Goal: Navigation & Orientation: Find specific page/section

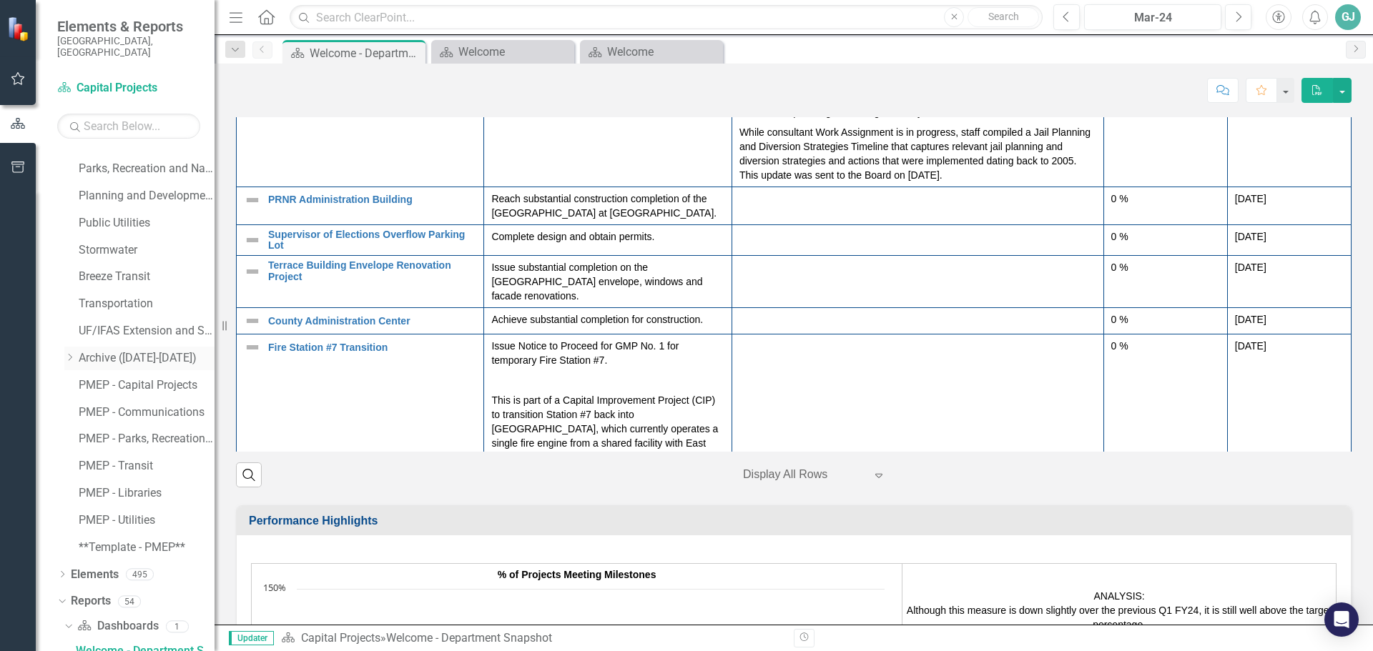
scroll to position [504, 0]
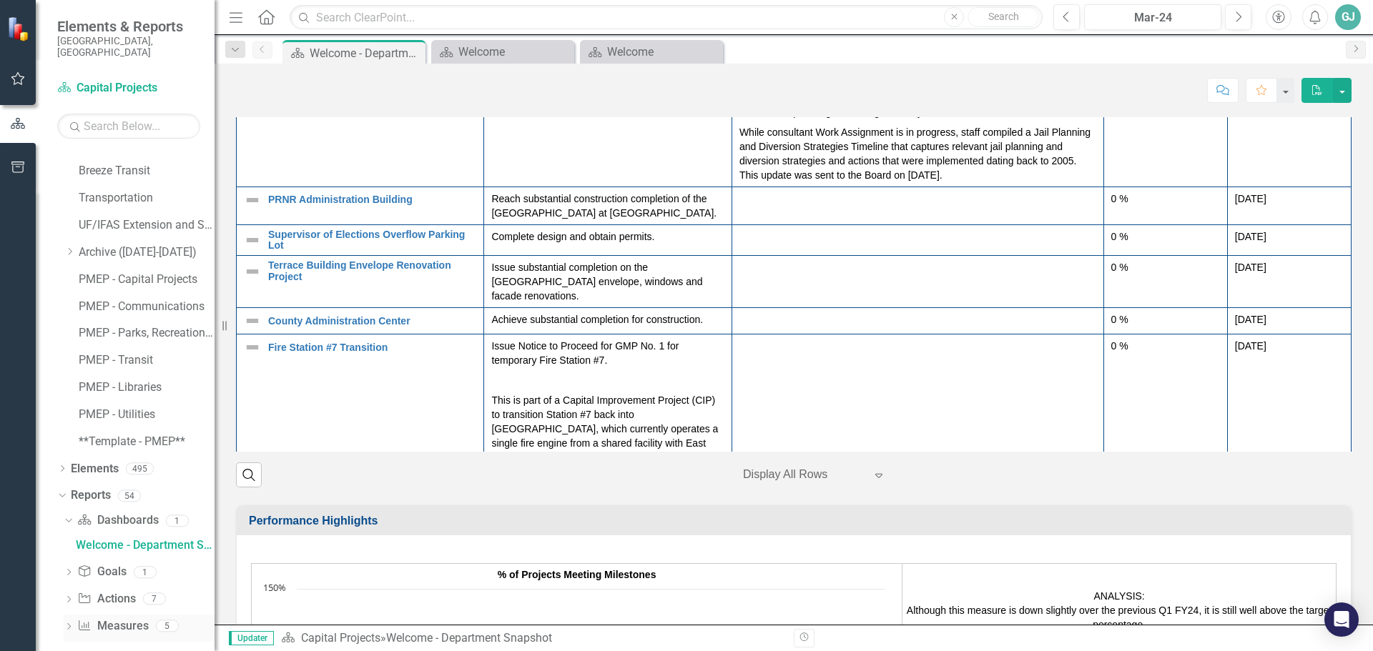
click at [67, 622] on div "Dropdown" at bounding box center [69, 628] width 10 height 12
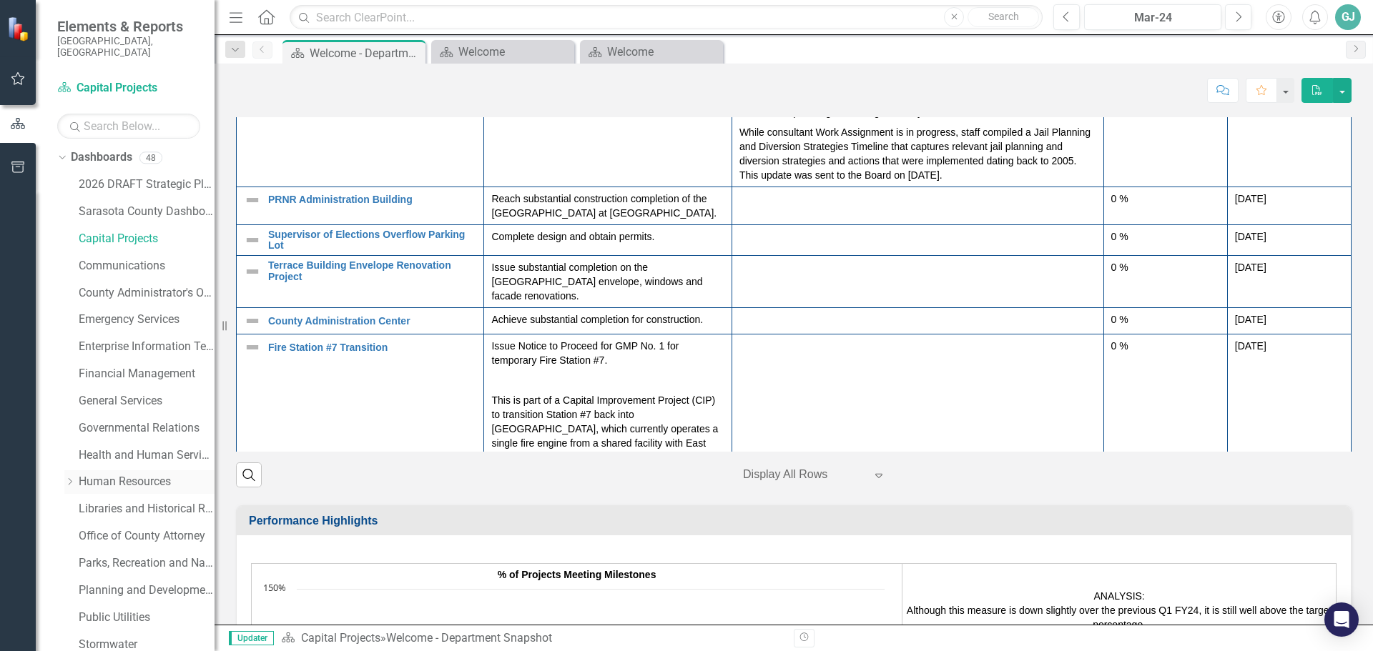
scroll to position [0, 0]
click at [59, 156] on icon "Dropdown" at bounding box center [60, 161] width 8 height 10
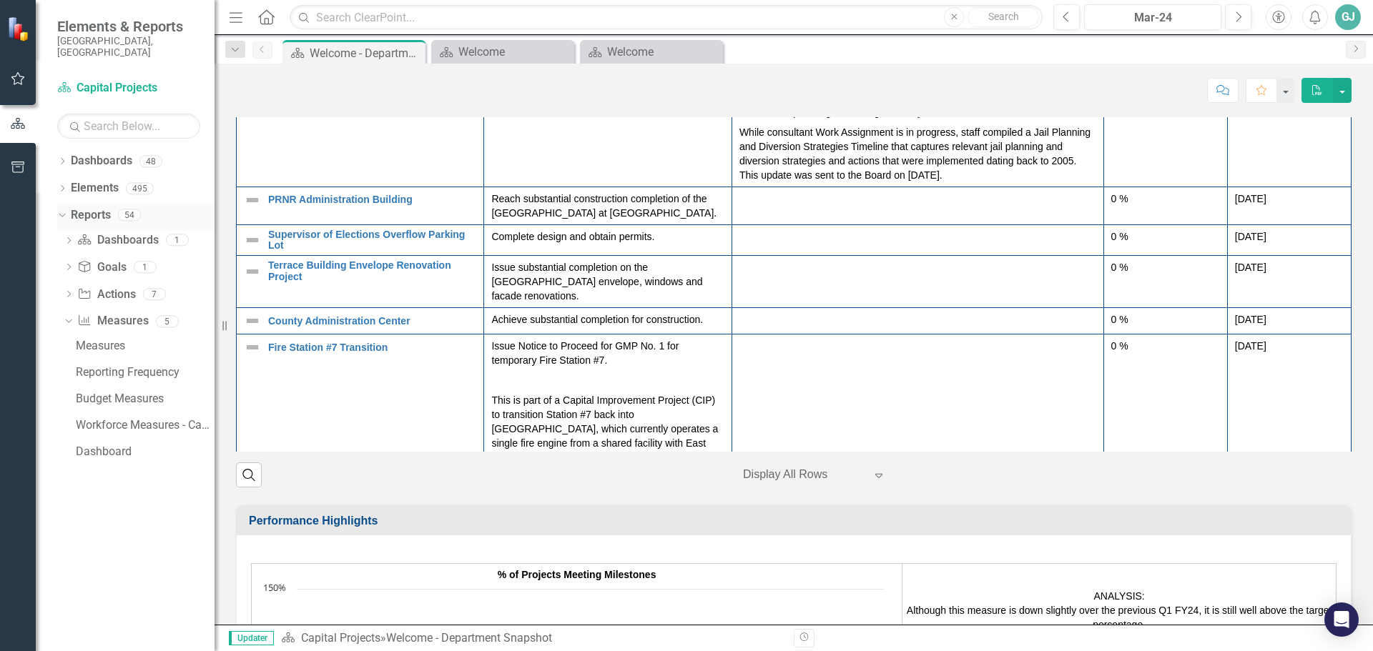
click at [68, 206] on div "Dropdown Reports 54" at bounding box center [135, 217] width 157 height 27
click at [59, 210] on icon "Dropdown" at bounding box center [60, 215] width 8 height 10
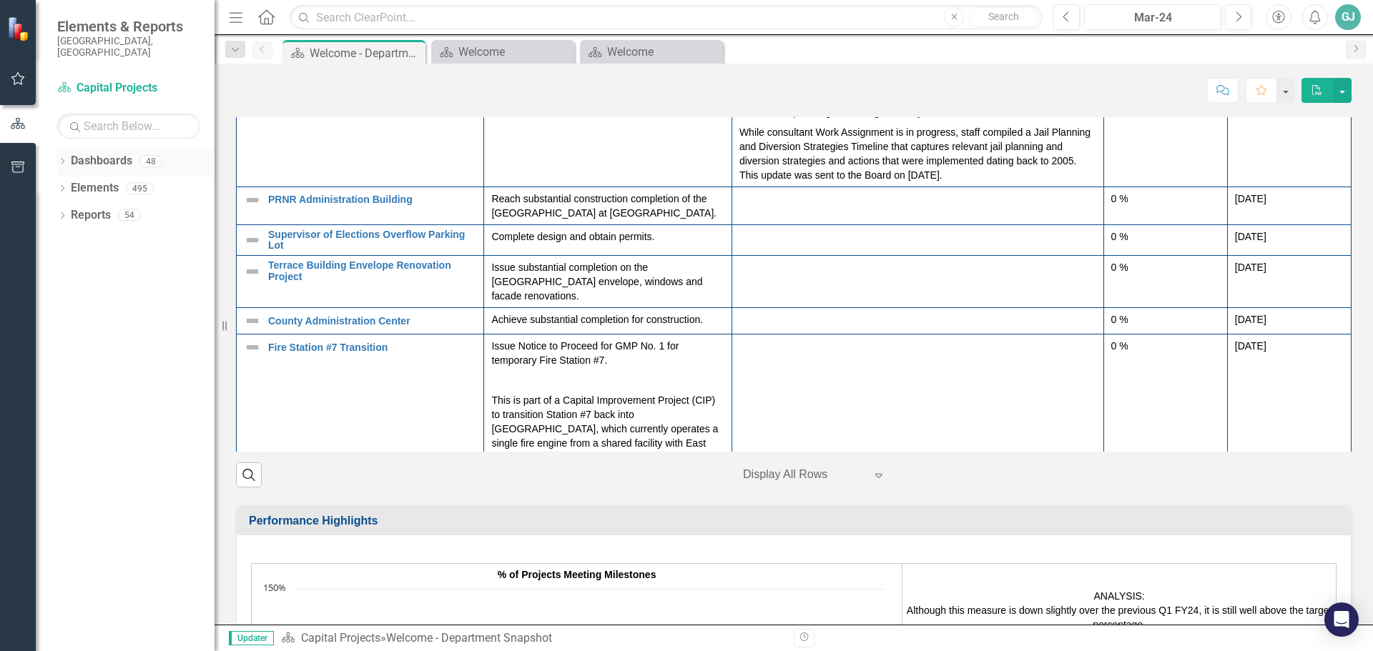
click at [66, 159] on icon "Dropdown" at bounding box center [62, 163] width 10 height 8
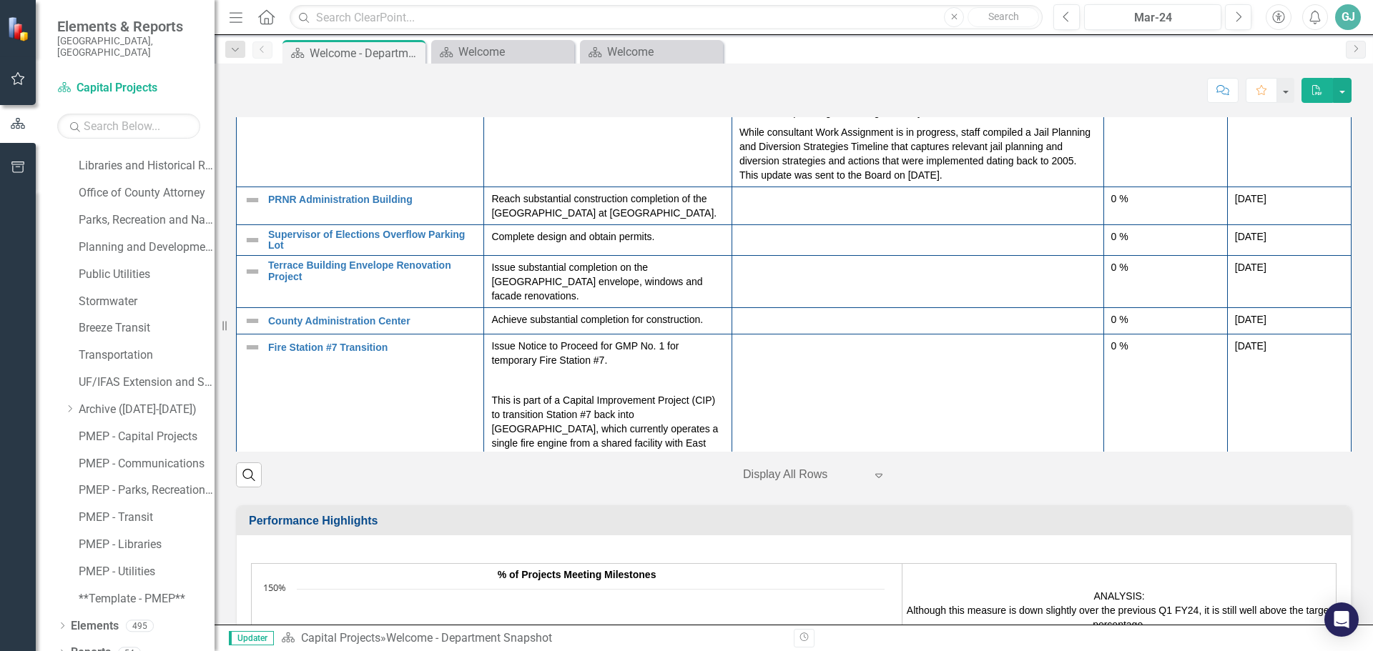
scroll to position [353, 0]
click at [61, 645] on icon "Dropdown" at bounding box center [62, 649] width 10 height 8
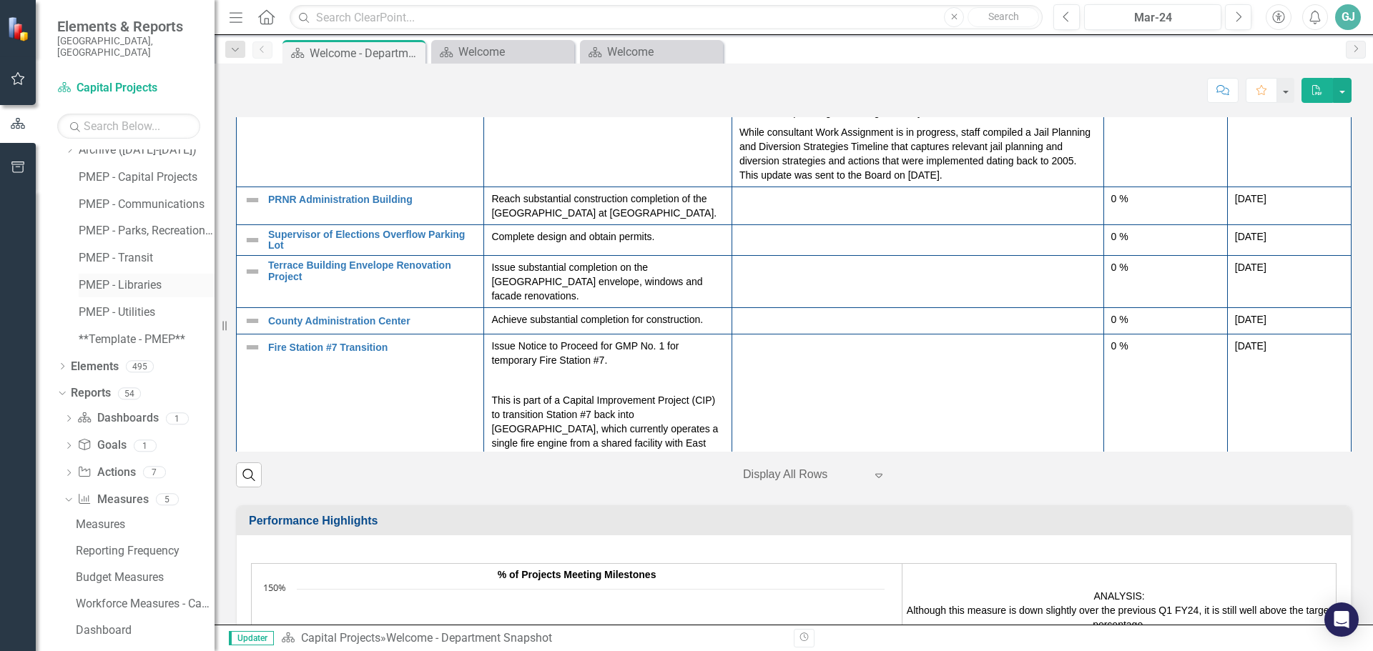
scroll to position [610, 0]
click at [68, 413] on icon "Dropdown" at bounding box center [69, 417] width 10 height 8
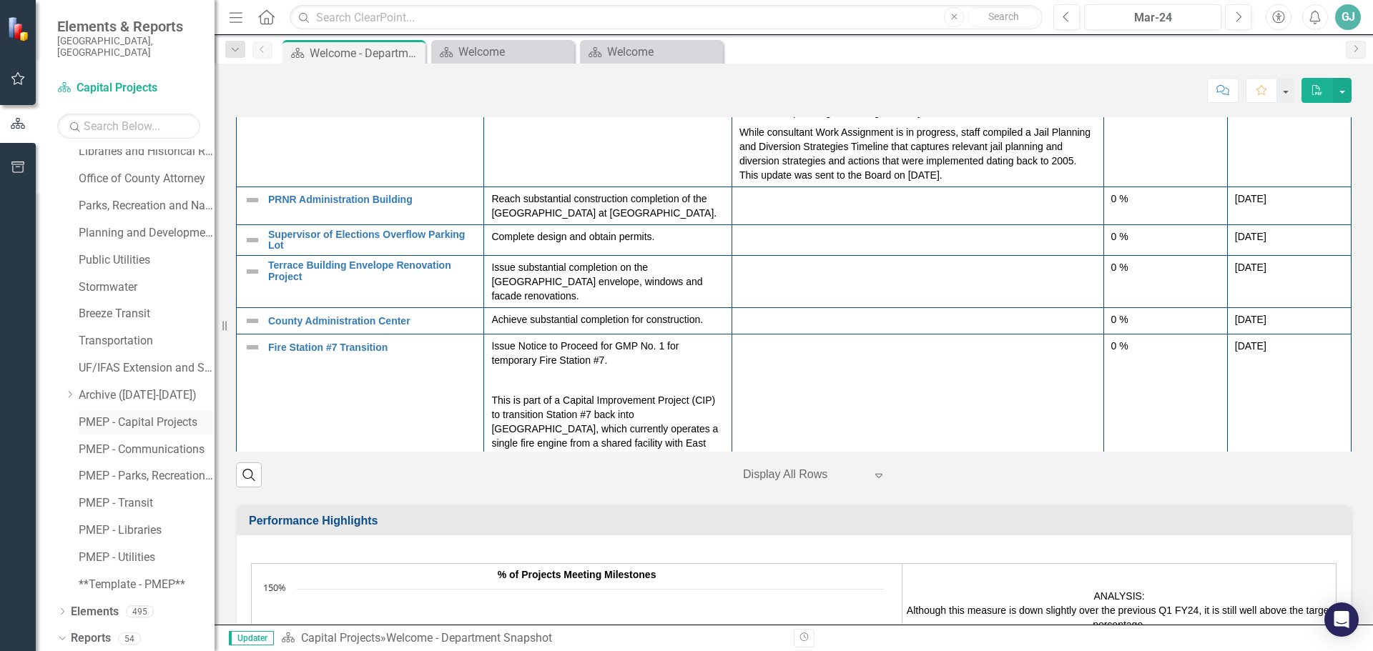
scroll to position [504, 0]
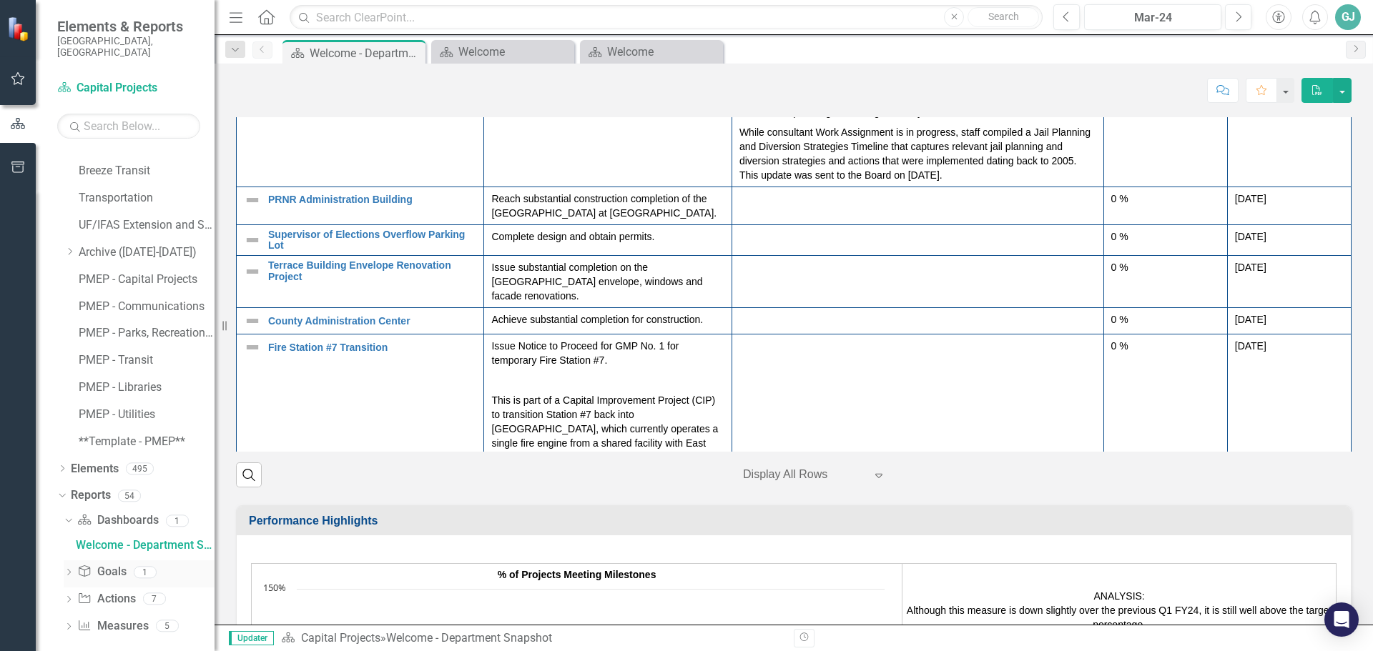
click at [114, 564] on link "Goals Goals" at bounding box center [101, 572] width 49 height 16
click at [59, 491] on icon "Dropdown" at bounding box center [60, 496] width 8 height 10
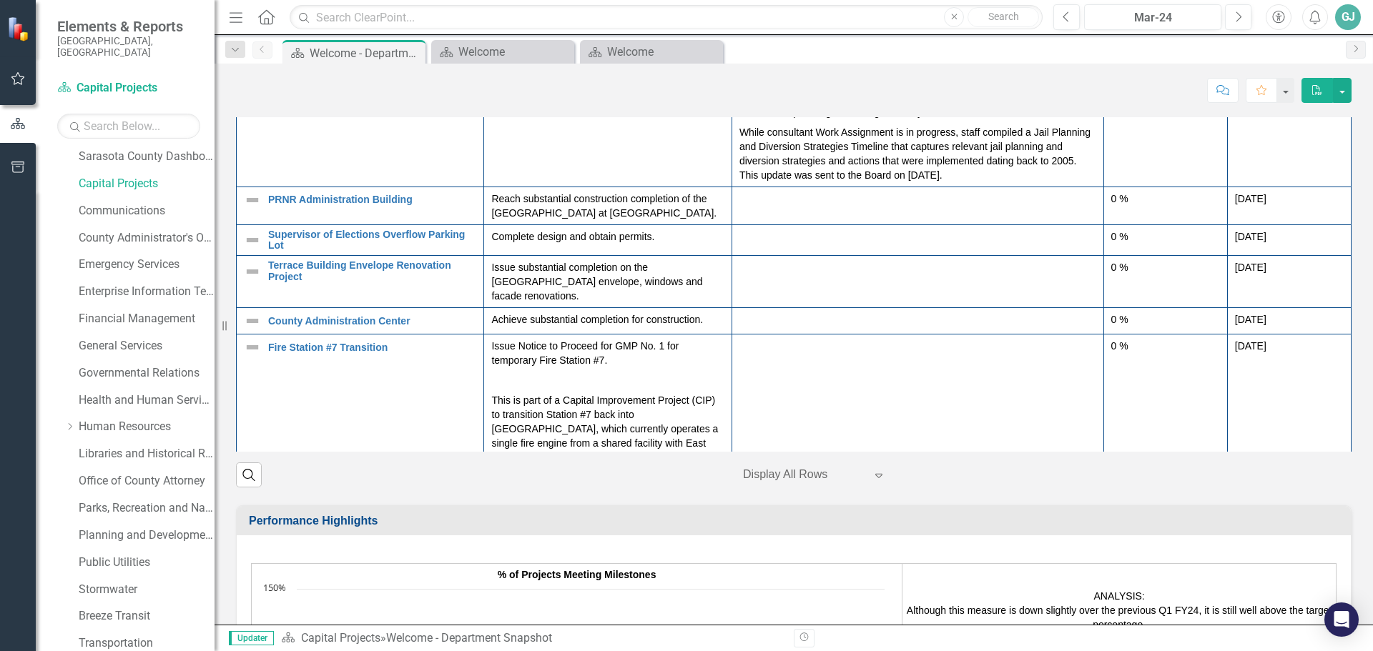
scroll to position [0, 0]
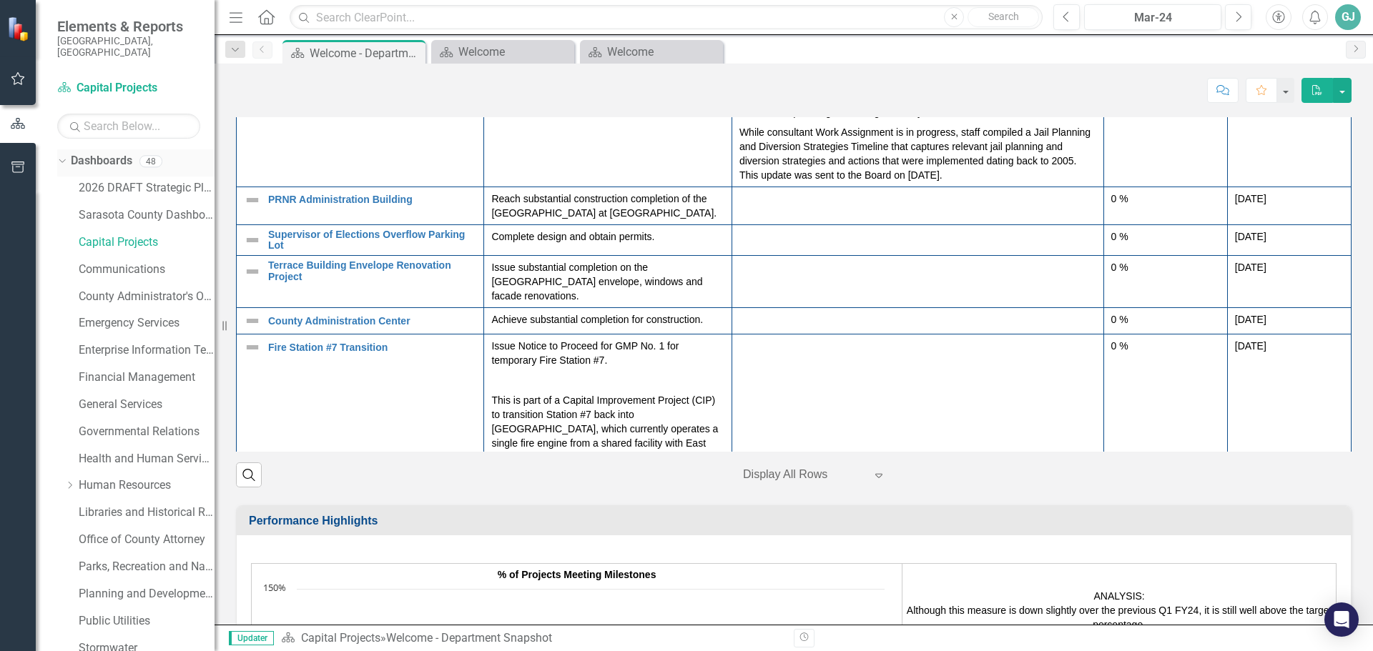
click at [63, 159] on icon at bounding box center [62, 161] width 6 height 4
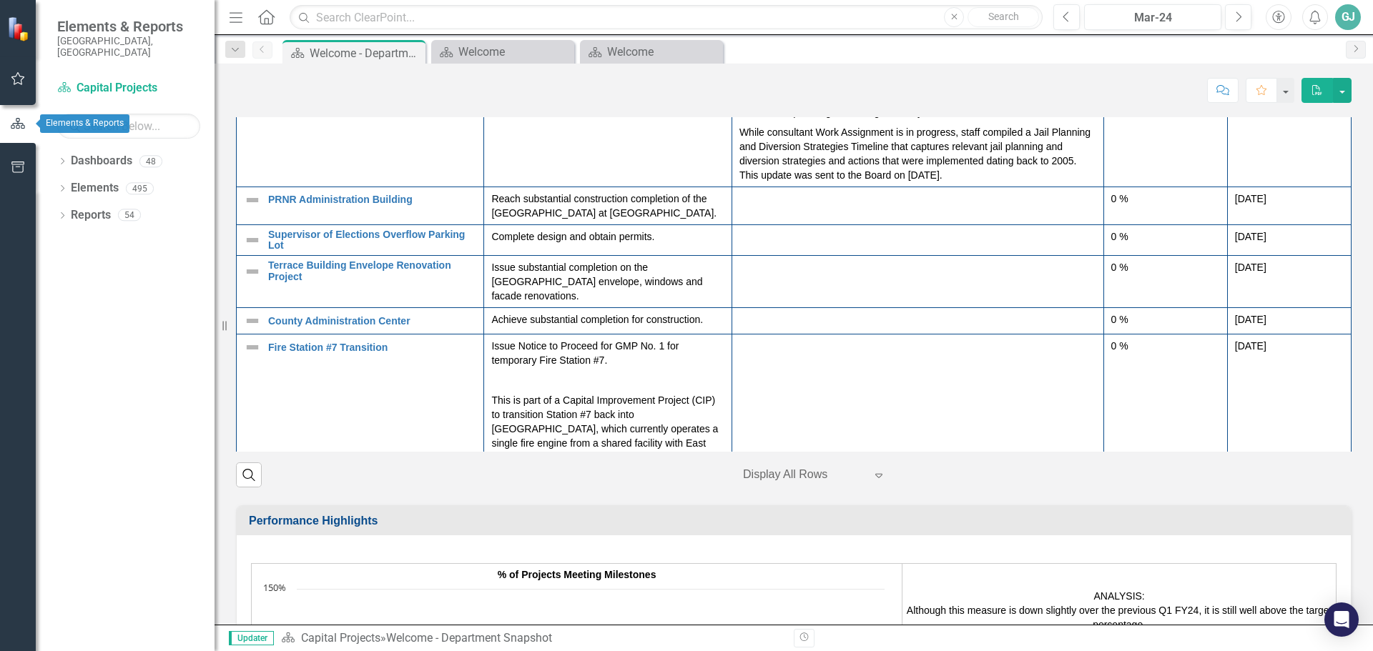
click at [21, 122] on icon "button" at bounding box center [18, 123] width 16 height 13
click at [99, 80] on link "Dashboard Capital Projects" at bounding box center [128, 88] width 143 height 16
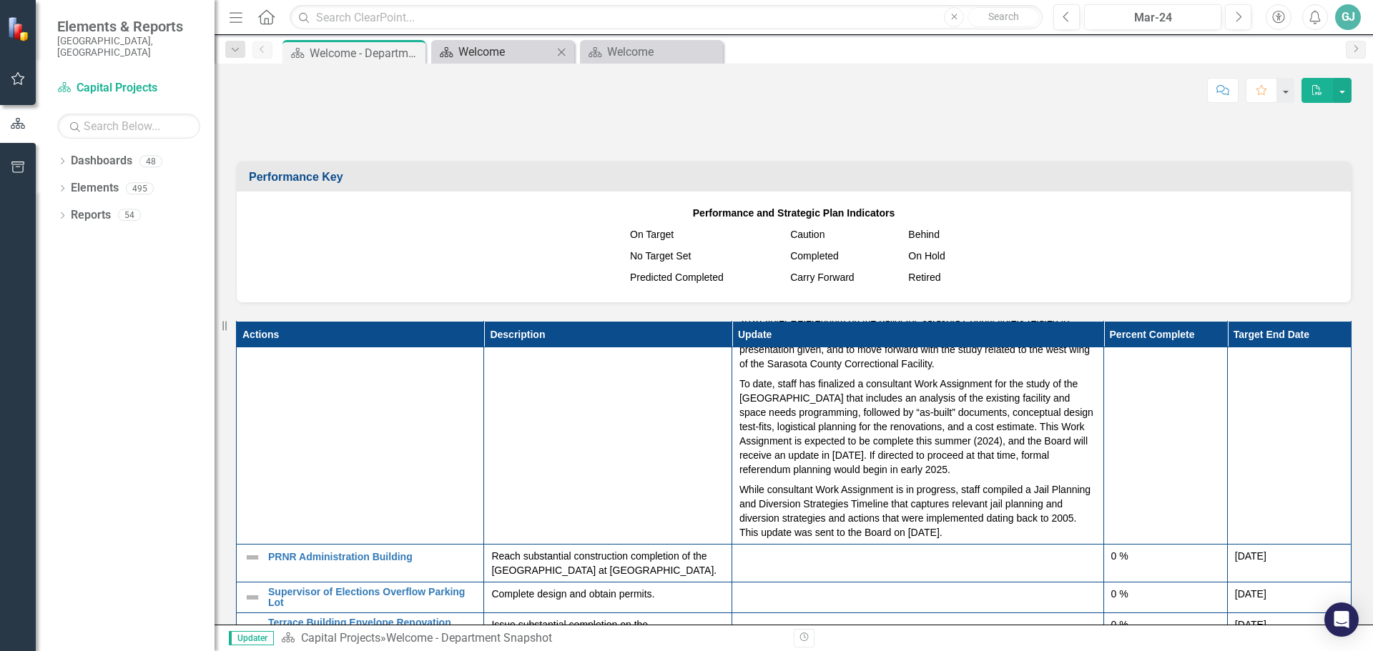
click at [507, 51] on div "Welcome" at bounding box center [505, 52] width 94 height 18
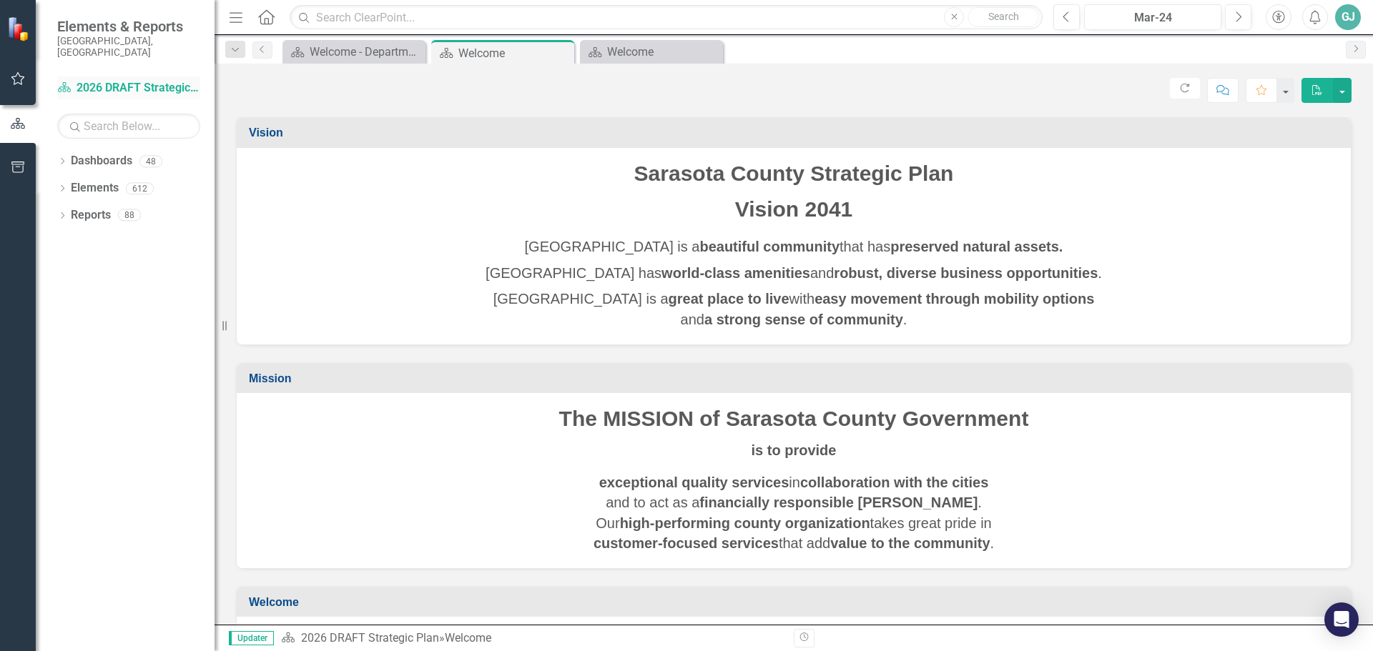
click at [121, 80] on link "Dashboard 2026 DRAFT Strategic Plan" at bounding box center [128, 88] width 143 height 16
click at [132, 80] on link "Dashboard 2026 DRAFT Strategic Plan" at bounding box center [128, 88] width 143 height 16
click at [610, 44] on div "Welcome" at bounding box center [654, 52] width 94 height 18
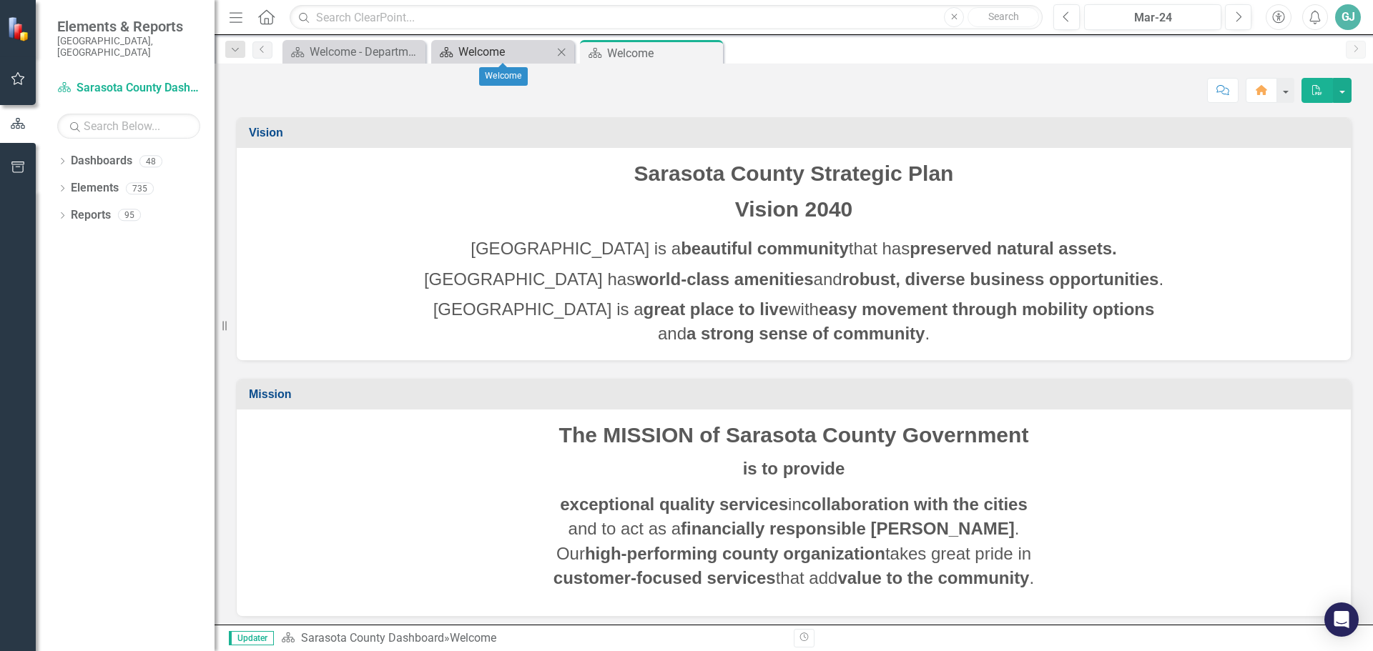
click at [482, 58] on div "Welcome" at bounding box center [505, 52] width 94 height 18
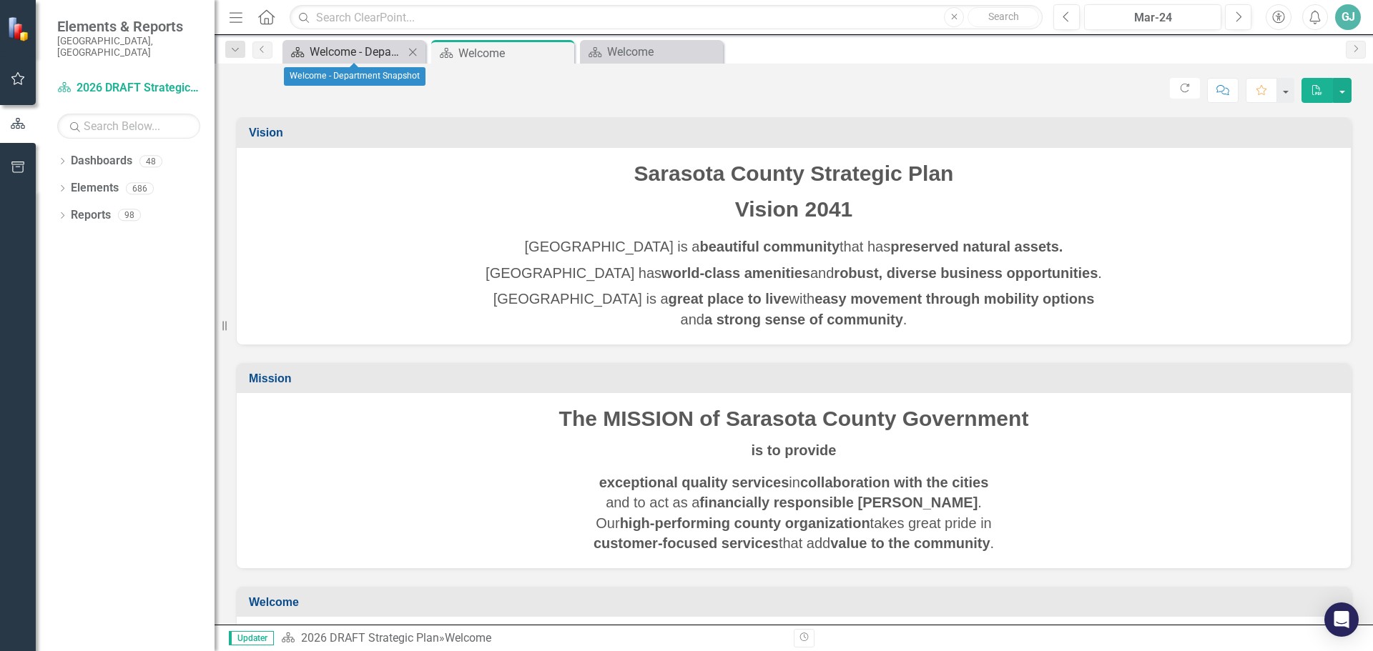
click at [342, 54] on div "Welcome - Department Snapshot" at bounding box center [357, 52] width 94 height 18
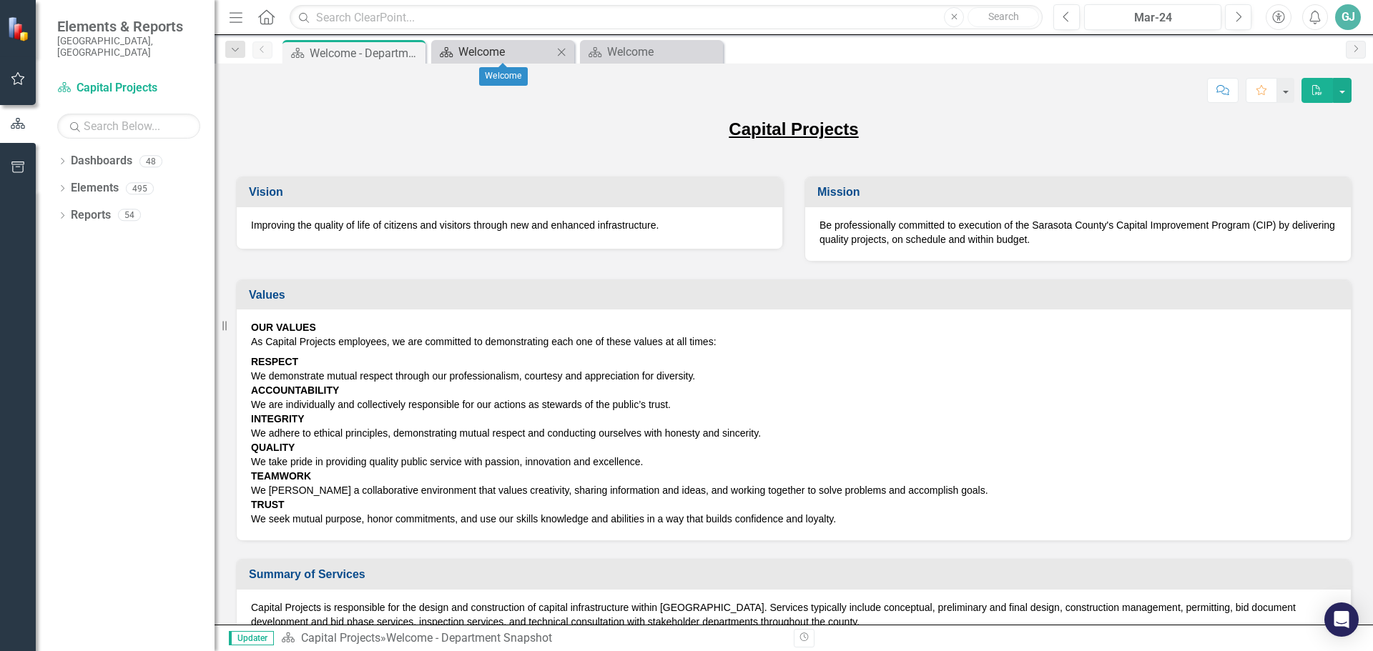
click at [486, 56] on div "Welcome" at bounding box center [505, 52] width 94 height 18
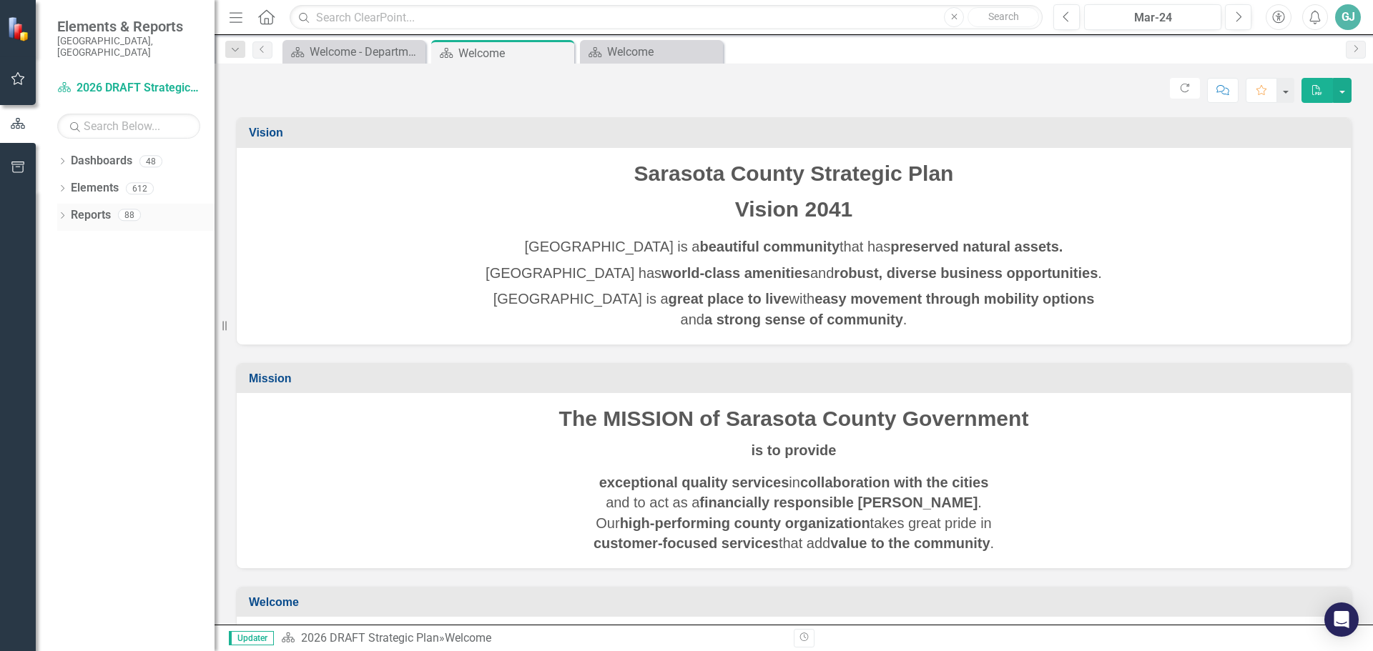
click at [64, 213] on icon "Dropdown" at bounding box center [62, 217] width 10 height 8
click at [127, 344] on div "Challenge Challenges" at bounding box center [115, 346] width 77 height 24
click at [131, 338] on link "Challenge Challenges" at bounding box center [115, 346] width 77 height 16
click at [72, 343] on icon "Dropdown" at bounding box center [69, 347] width 10 height 8
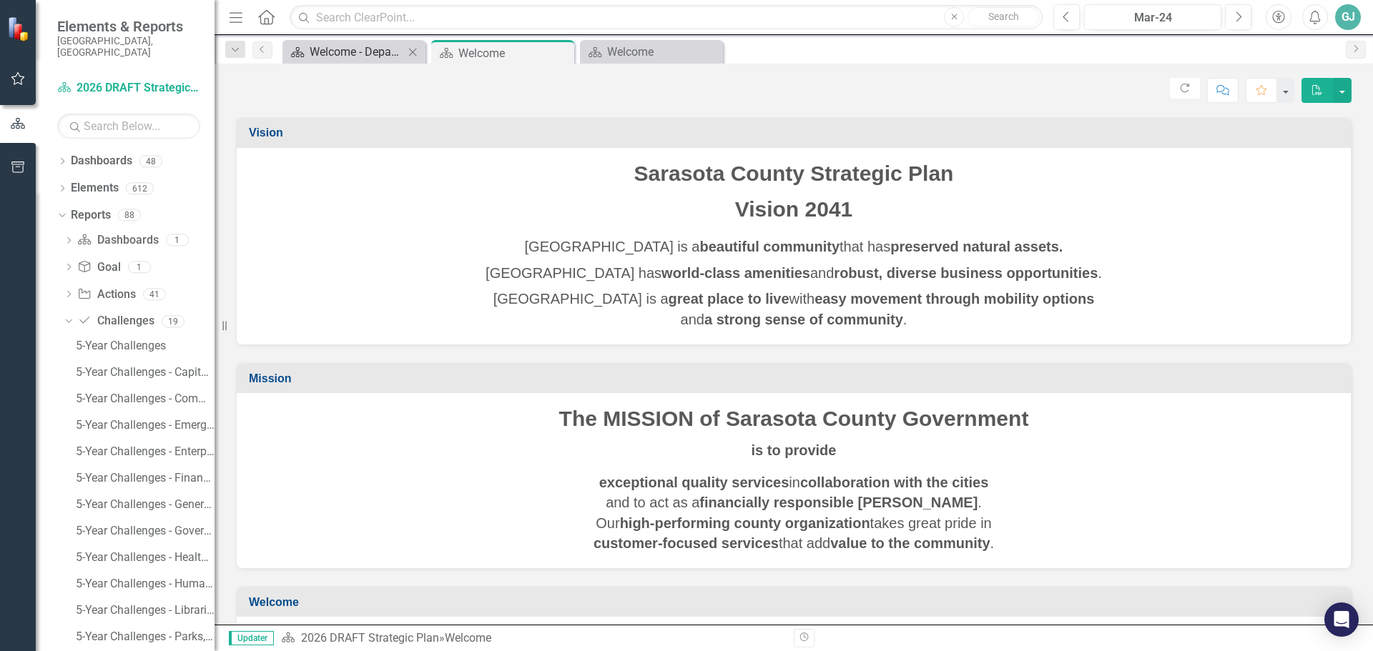
click at [338, 54] on div "Welcome - Department Snapshot" at bounding box center [357, 52] width 94 height 18
